Goal: Information Seeking & Learning: Understand process/instructions

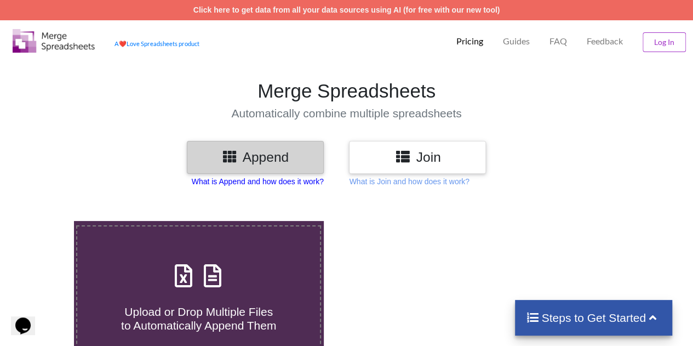
click at [255, 181] on p "What is Append and how does it work?" at bounding box center [258, 181] width 132 height 11
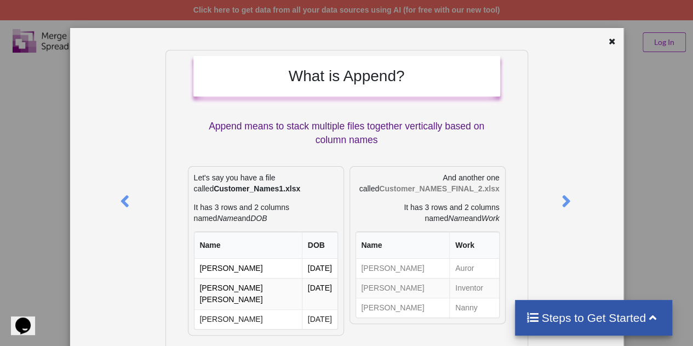
scroll to position [22, 0]
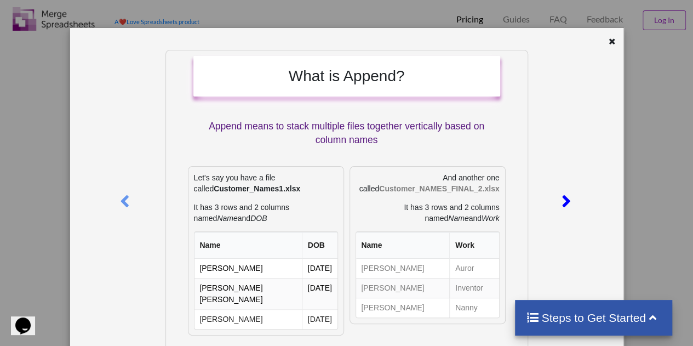
click at [562, 201] on icon at bounding box center [566, 196] width 22 height 19
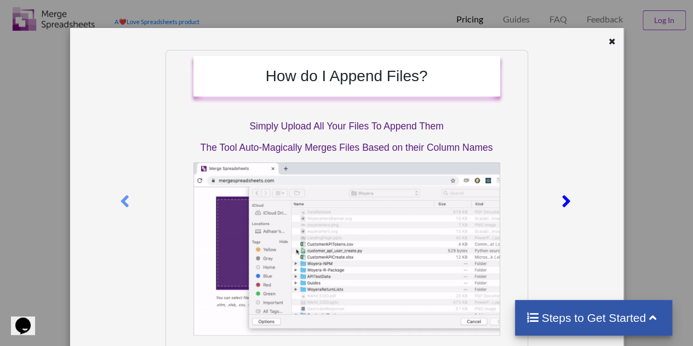
click at [562, 201] on icon at bounding box center [566, 196] width 22 height 19
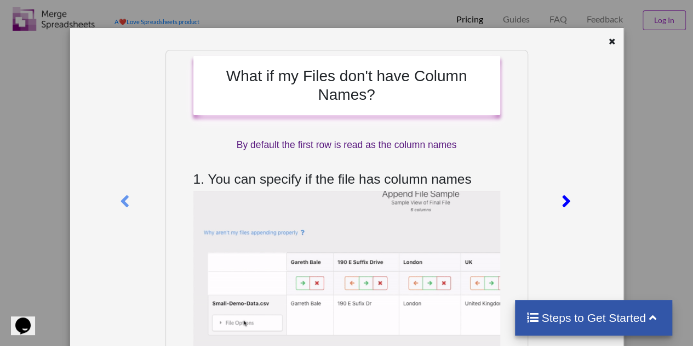
click at [562, 201] on icon at bounding box center [566, 196] width 22 height 19
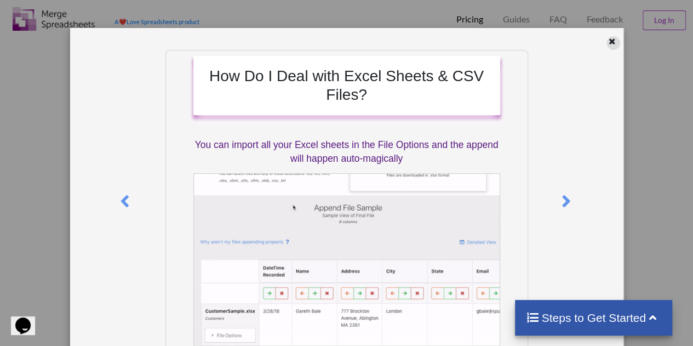
click at [607, 43] on icon at bounding box center [611, 40] width 9 height 8
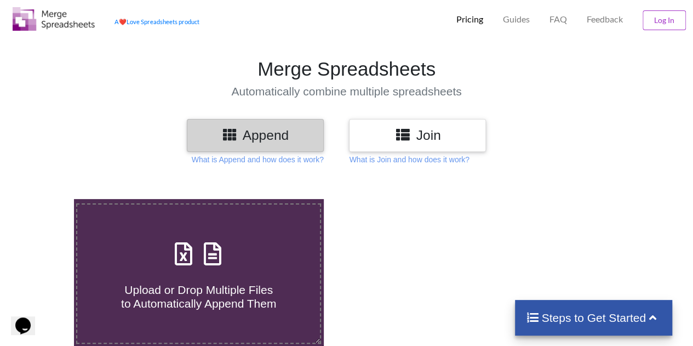
click at [421, 153] on div "Append Join What is Append and how does it work? What is Join and how does it w…" at bounding box center [346, 141] width 693 height 45
click at [403, 163] on p "What is Join and how does it work?" at bounding box center [409, 159] width 120 height 11
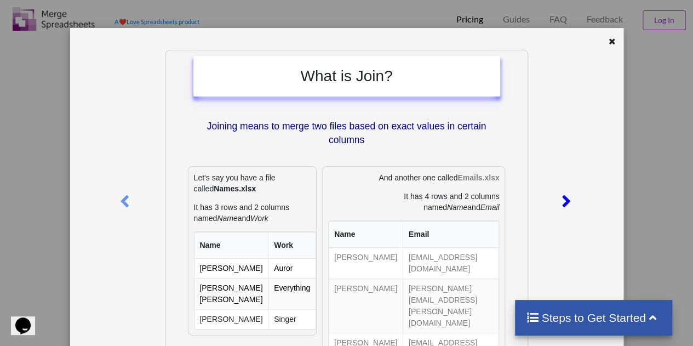
click at [559, 202] on icon at bounding box center [566, 196] width 22 height 19
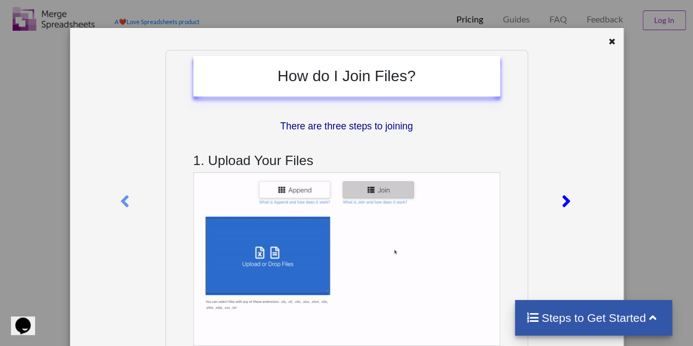
click at [559, 202] on icon at bounding box center [566, 196] width 22 height 19
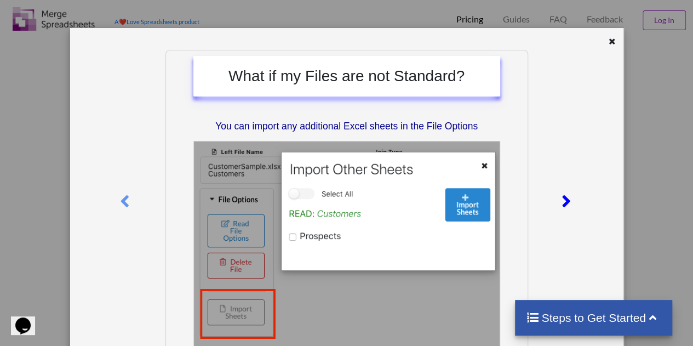
click at [559, 202] on icon at bounding box center [566, 196] width 22 height 19
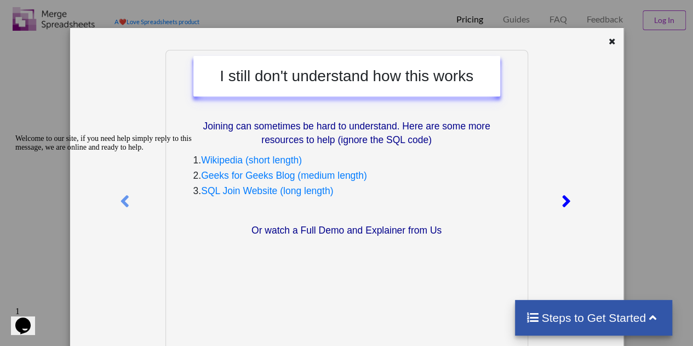
click at [559, 202] on icon at bounding box center [566, 196] width 22 height 19
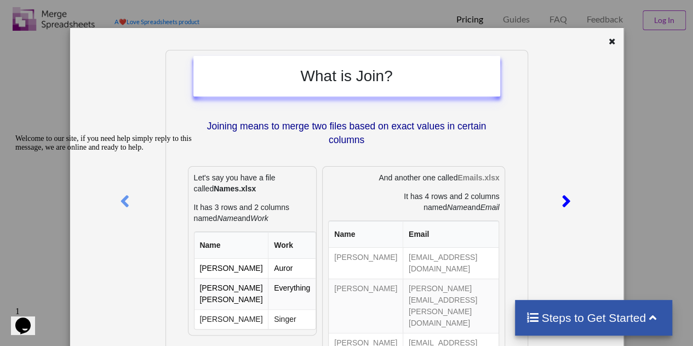
click at [559, 202] on icon at bounding box center [566, 196] width 22 height 19
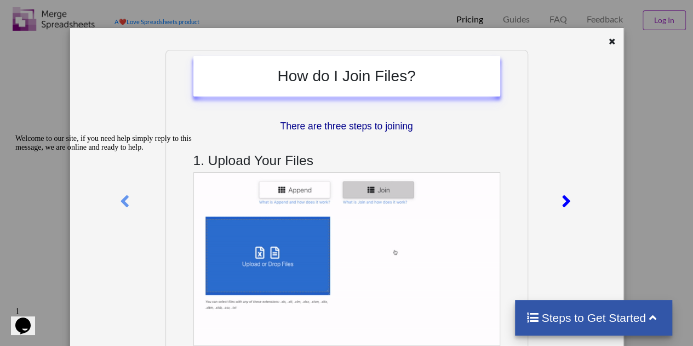
click at [559, 202] on icon at bounding box center [566, 196] width 22 height 19
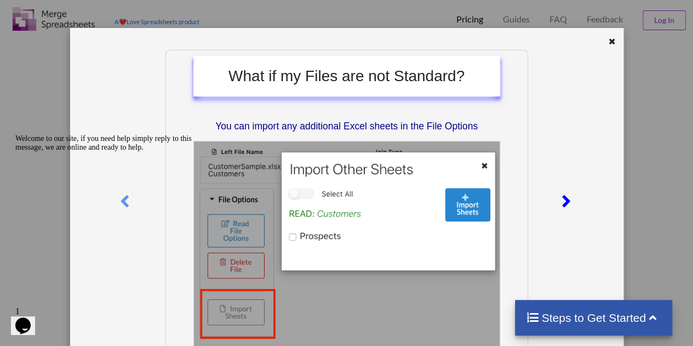
click at [559, 202] on icon at bounding box center [566, 196] width 22 height 19
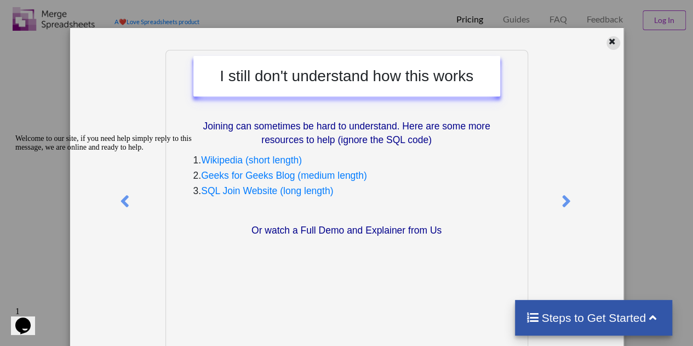
click at [607, 41] on icon at bounding box center [611, 40] width 9 height 8
